Goal: Information Seeking & Learning: Learn about a topic

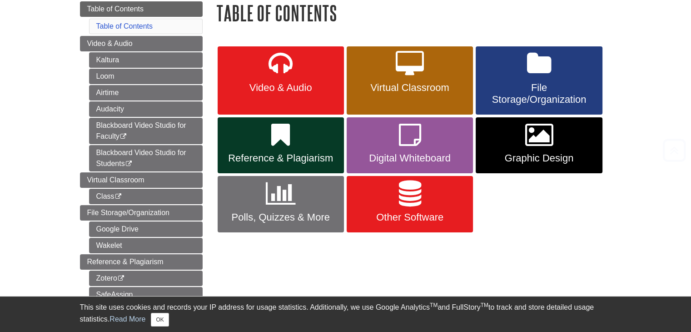
scroll to position [111, 0]
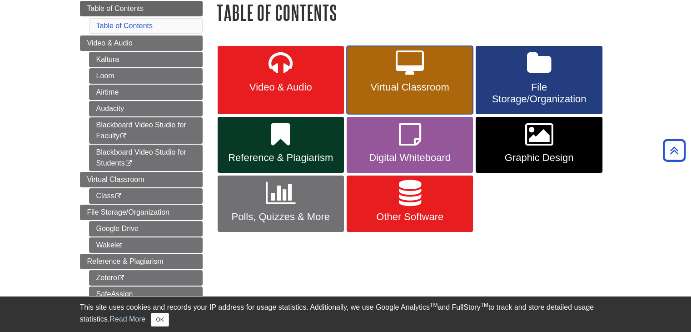
click at [402, 71] on icon at bounding box center [410, 63] width 28 height 26
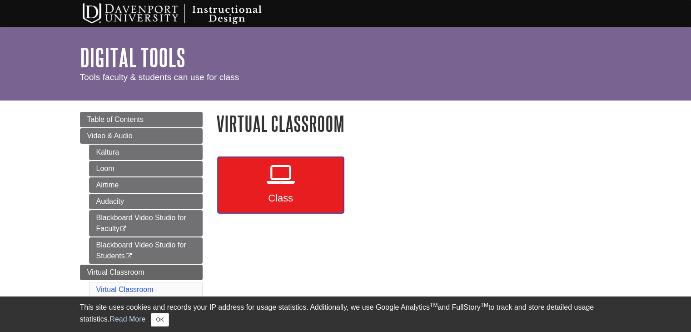
click at [310, 180] on link "Class" at bounding box center [281, 185] width 126 height 56
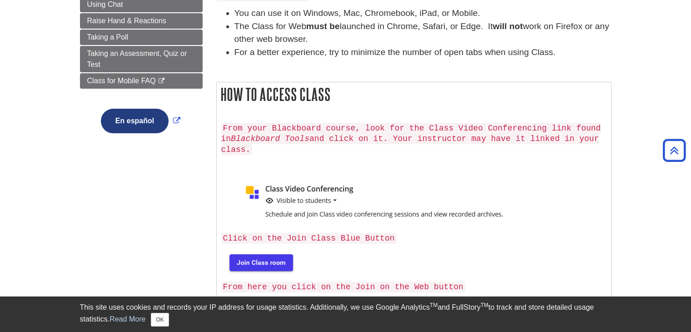
scroll to position [249, 0]
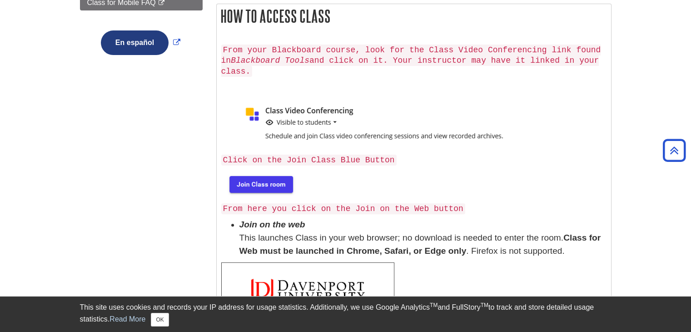
click at [278, 171] on img at bounding box center [260, 183] width 78 height 29
